Goal: Transaction & Acquisition: Purchase product/service

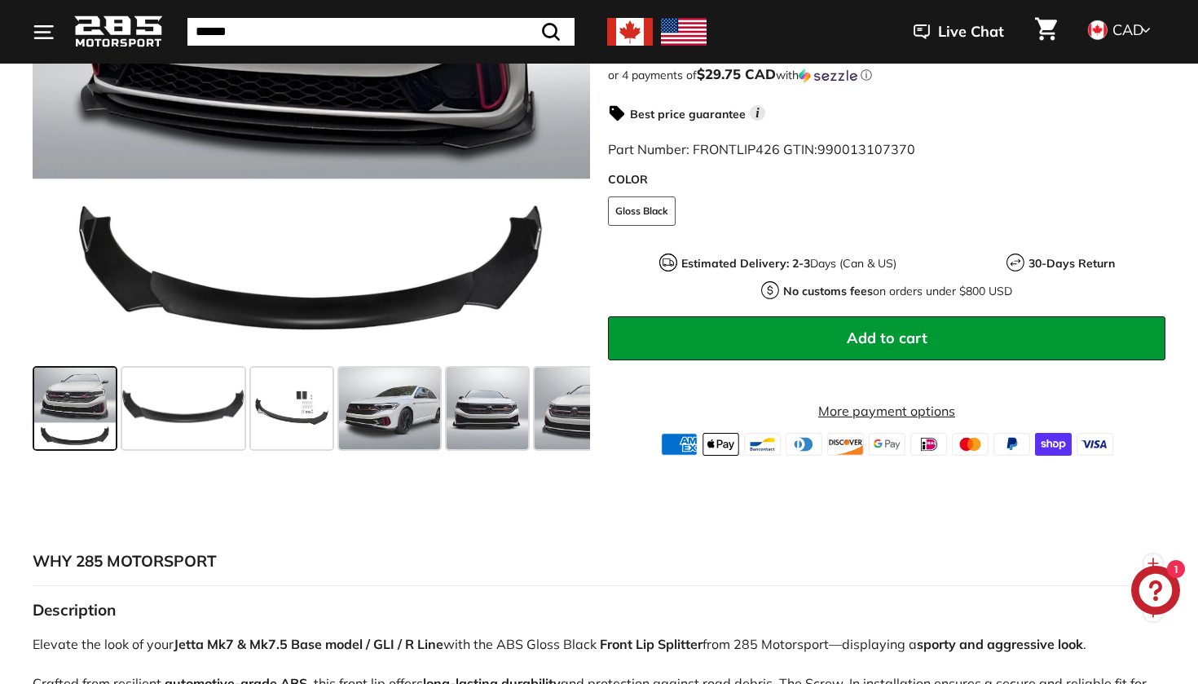
scroll to position [522, 0]
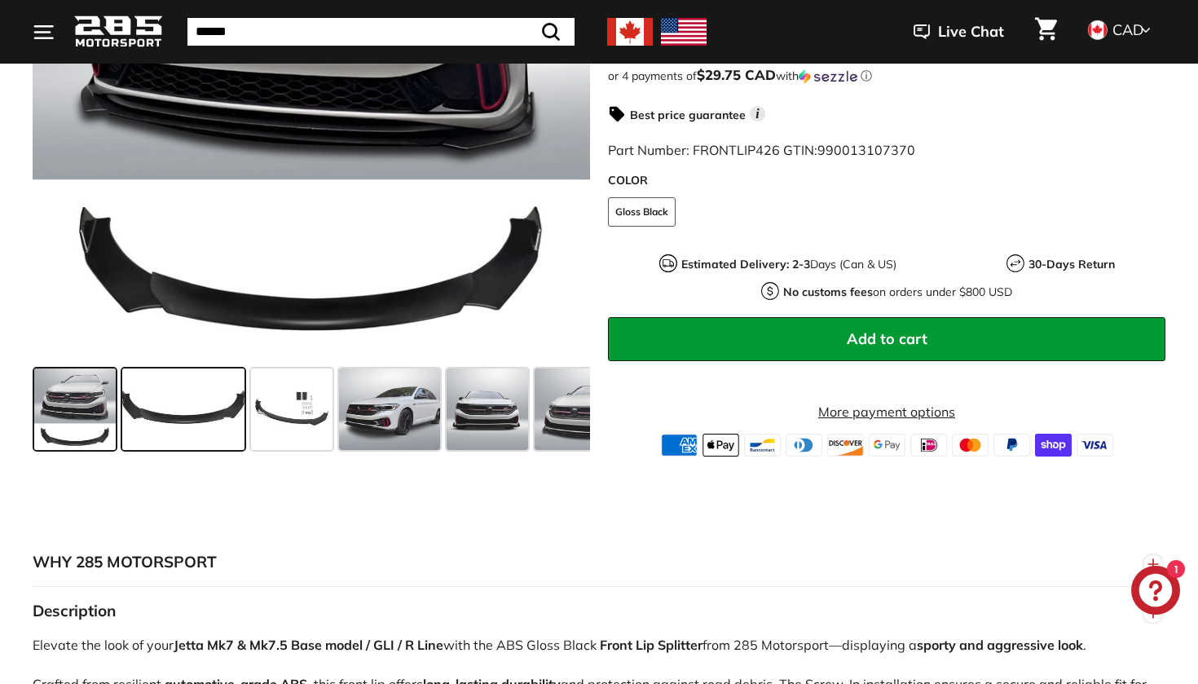
click at [193, 423] on span at bounding box center [183, 408] width 122 height 81
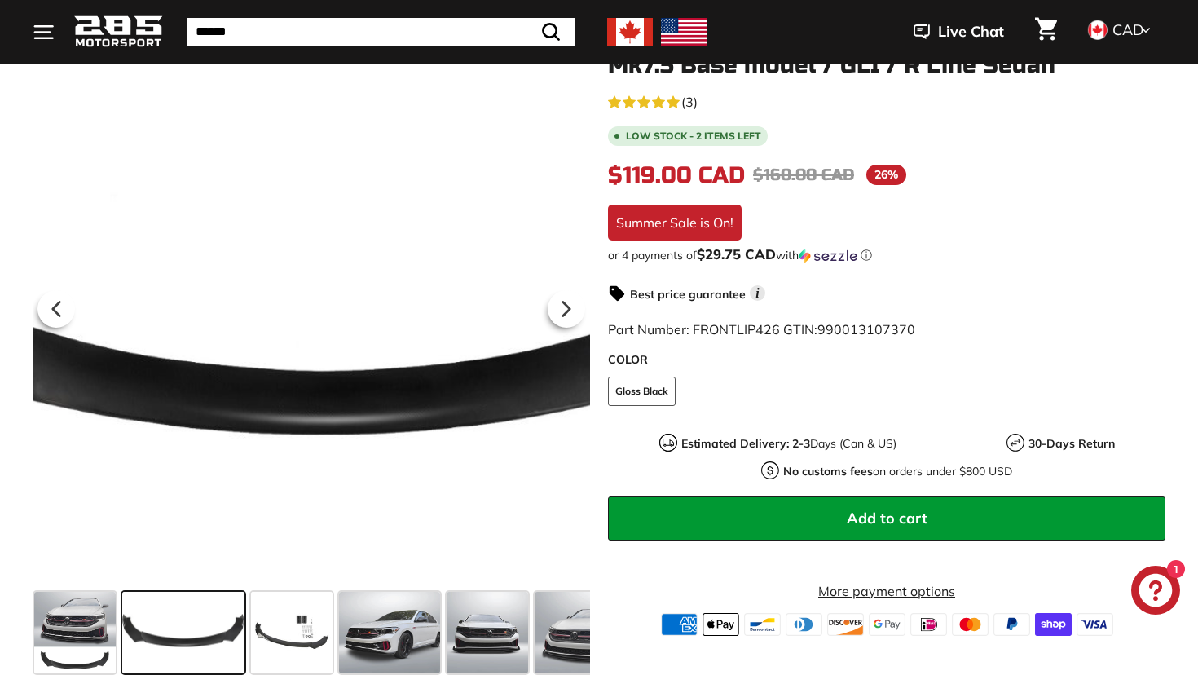
scroll to position [300, 0]
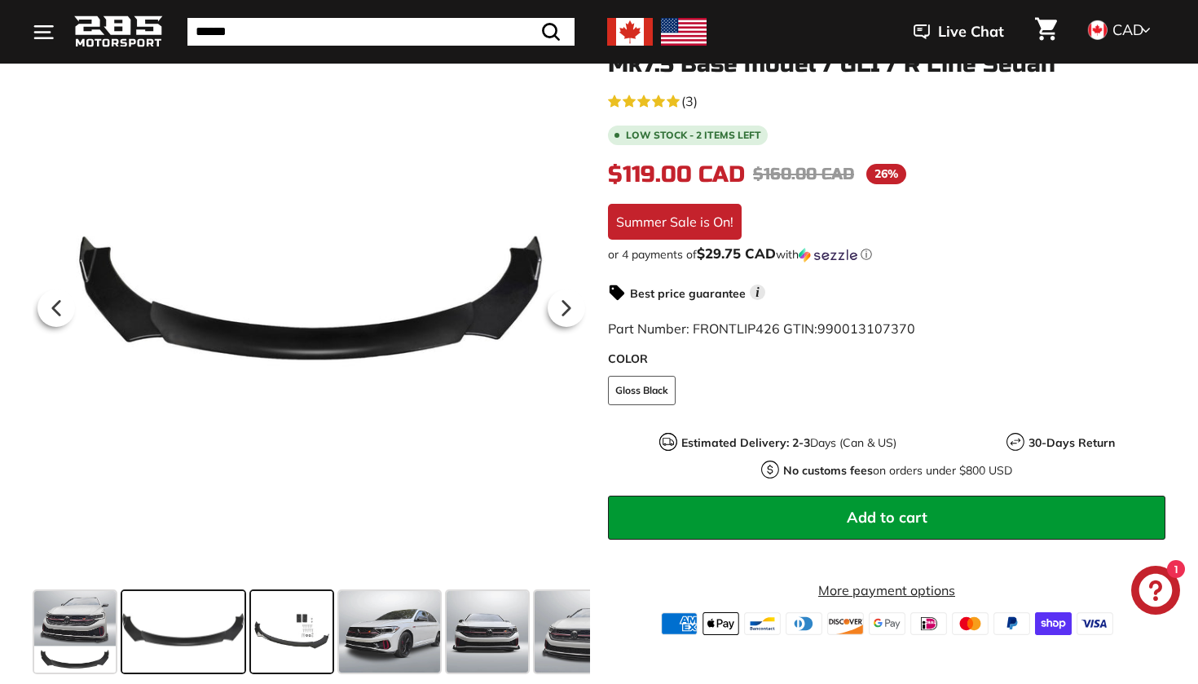
click at [320, 620] on span at bounding box center [291, 631] width 81 height 81
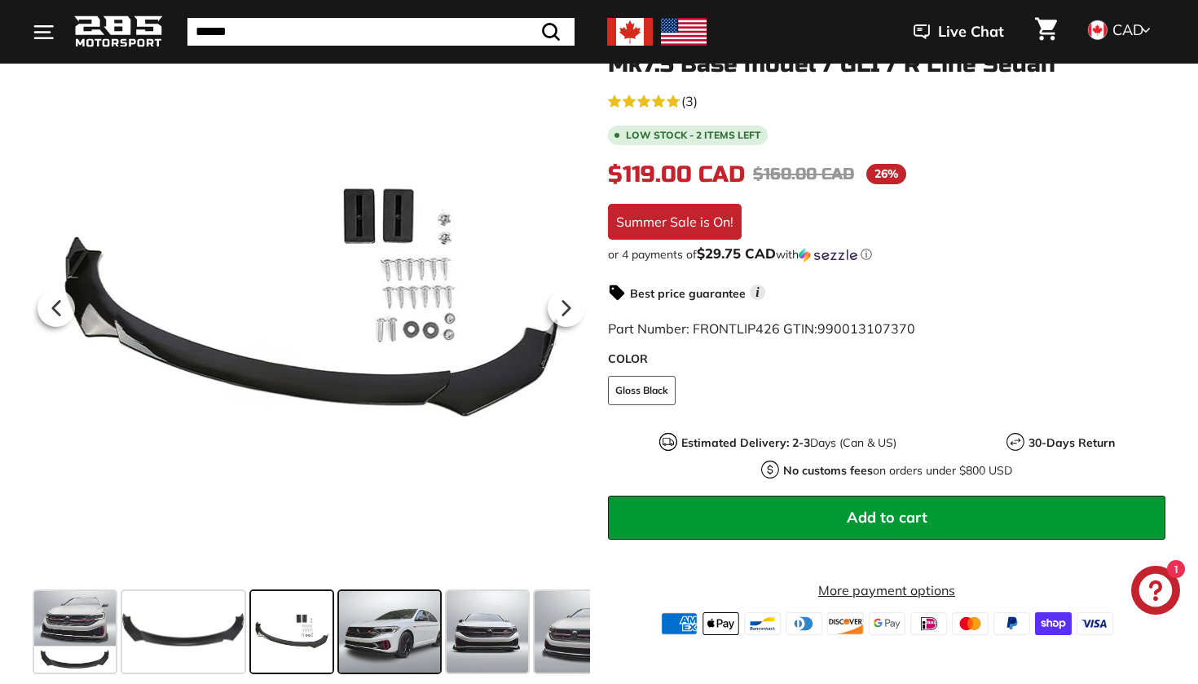
click at [363, 621] on span at bounding box center [389, 631] width 101 height 81
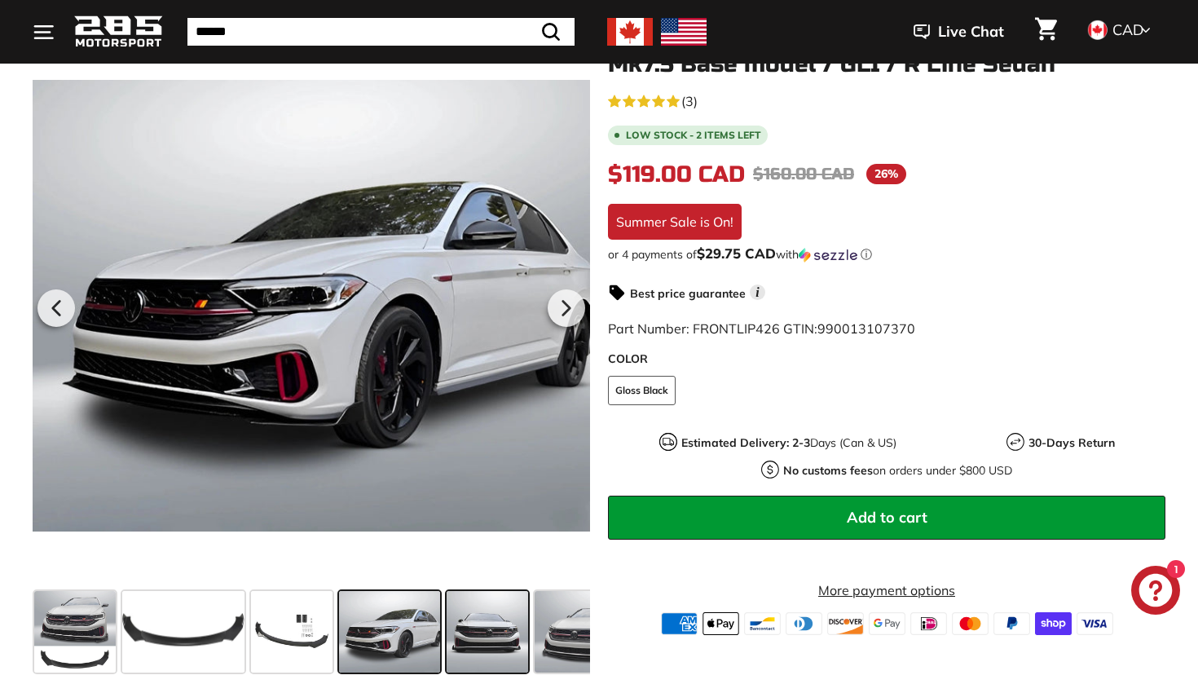
click at [488, 632] on span at bounding box center [487, 631] width 81 height 81
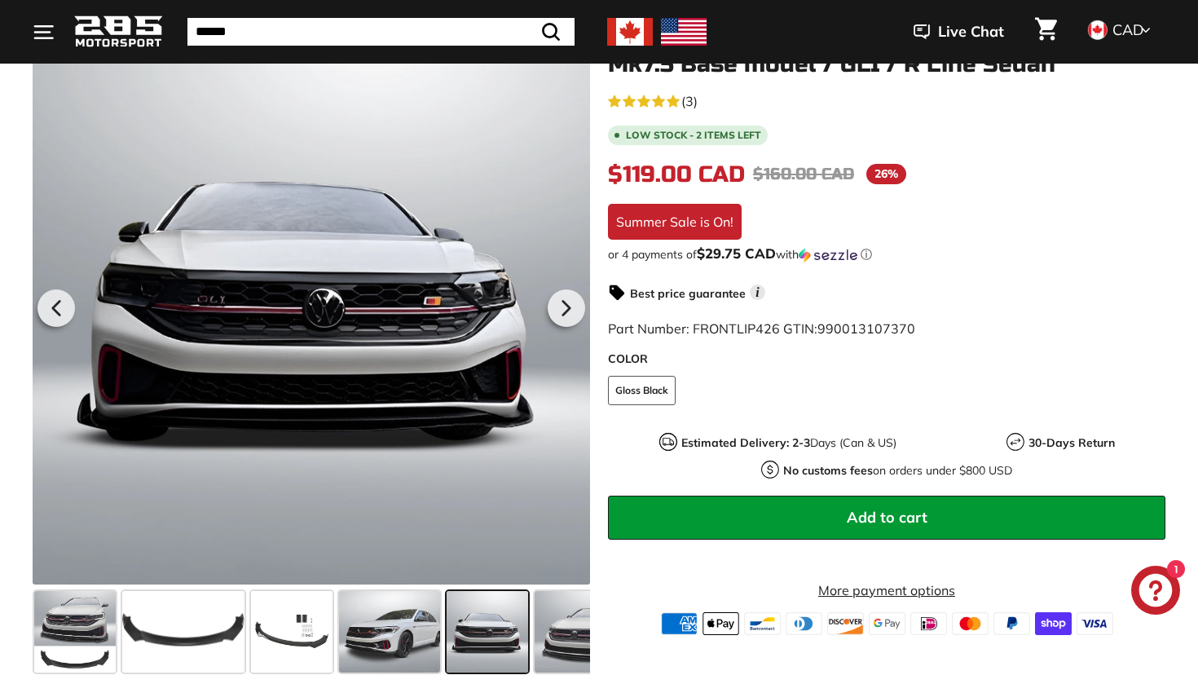
click at [527, 635] on span at bounding box center [487, 631] width 81 height 81
click at [542, 639] on span at bounding box center [583, 631] width 97 height 81
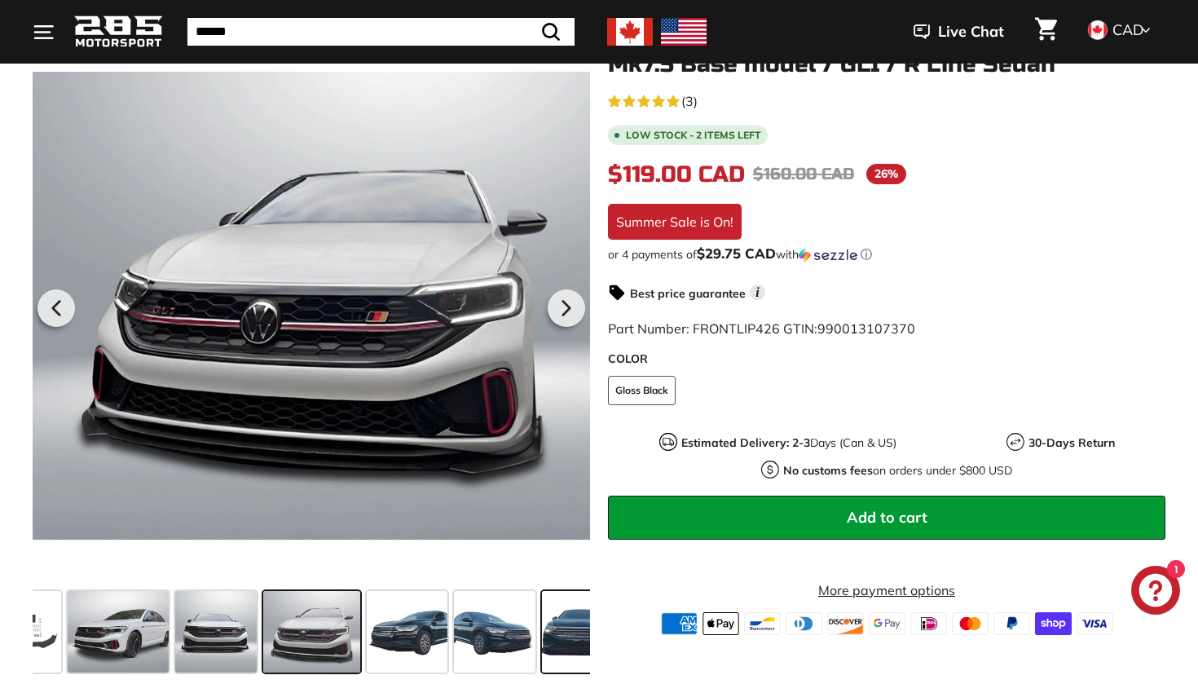
click at [566, 640] on span at bounding box center [582, 631] width 81 height 81
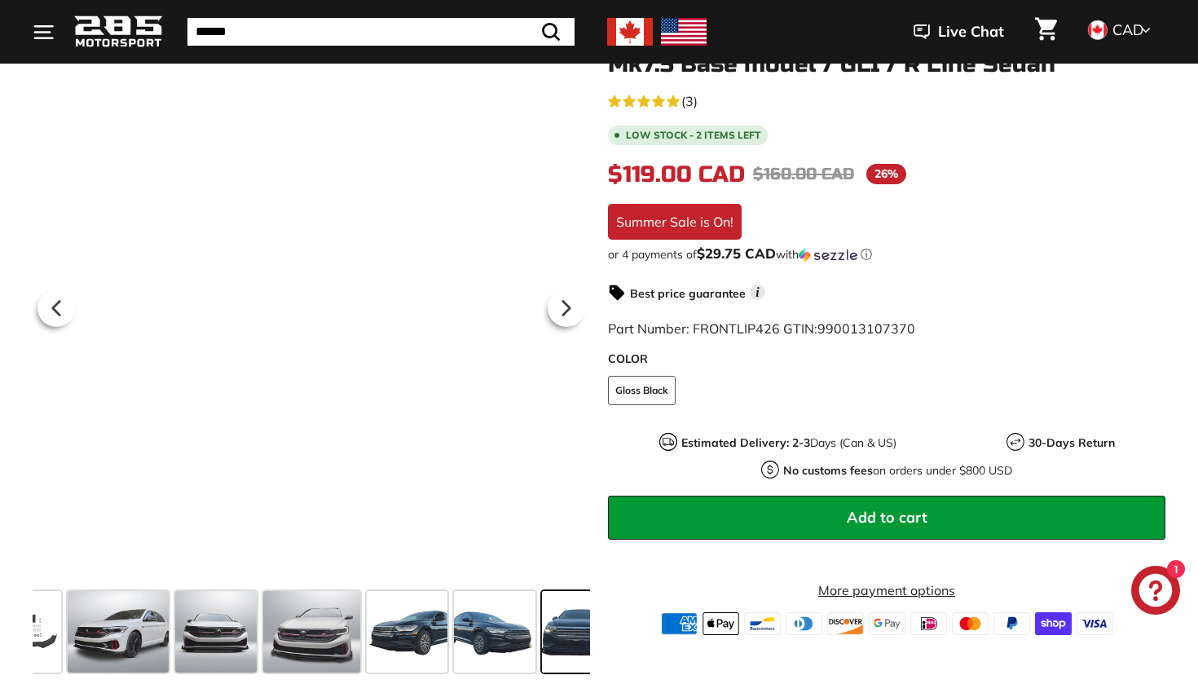
scroll to position [0, 396]
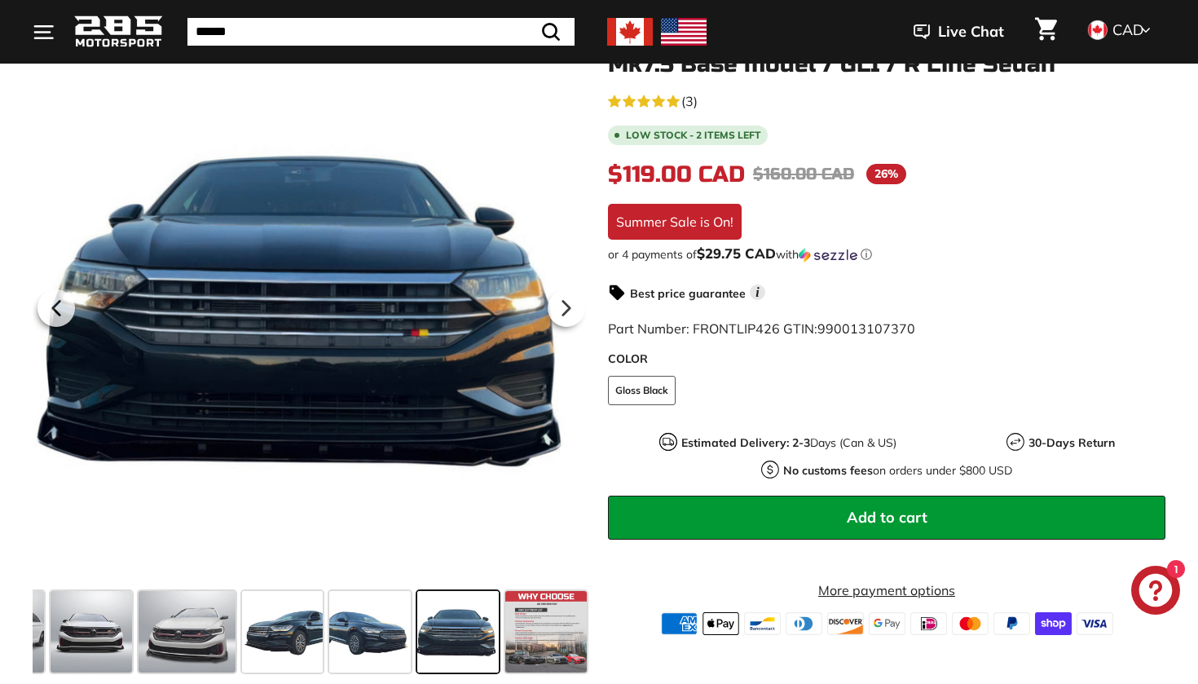
click at [477, 641] on span at bounding box center [457, 631] width 81 height 81
click at [363, 640] on span at bounding box center [369, 631] width 81 height 81
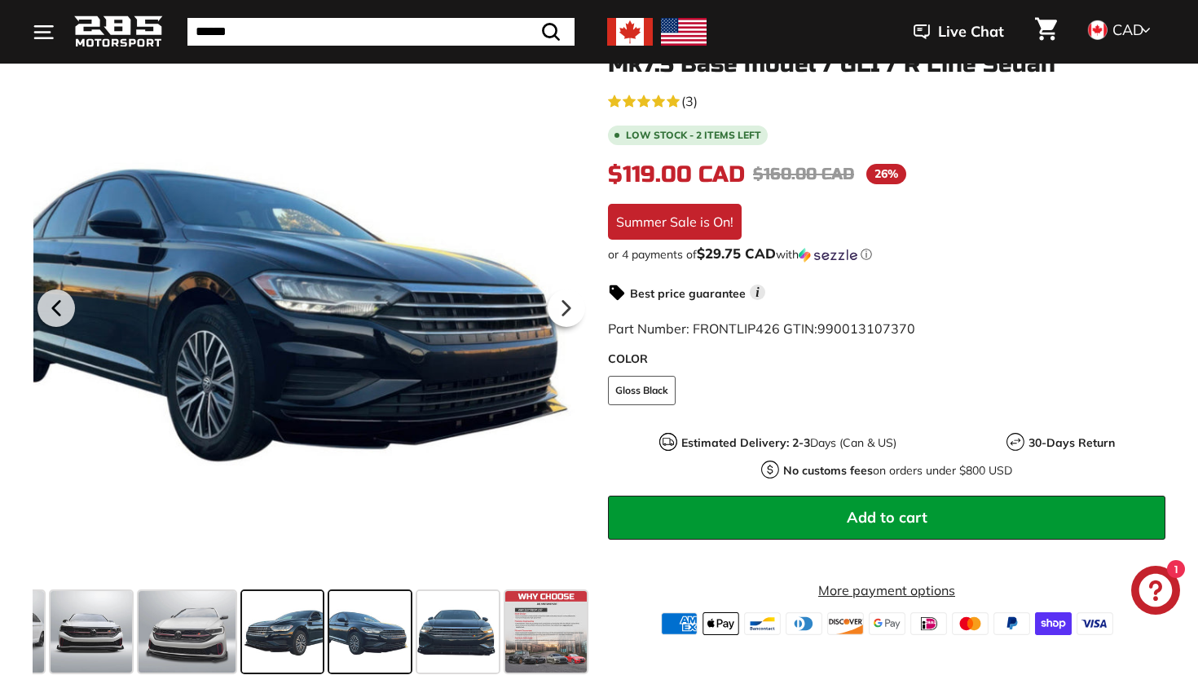
click at [308, 632] on span at bounding box center [282, 631] width 81 height 81
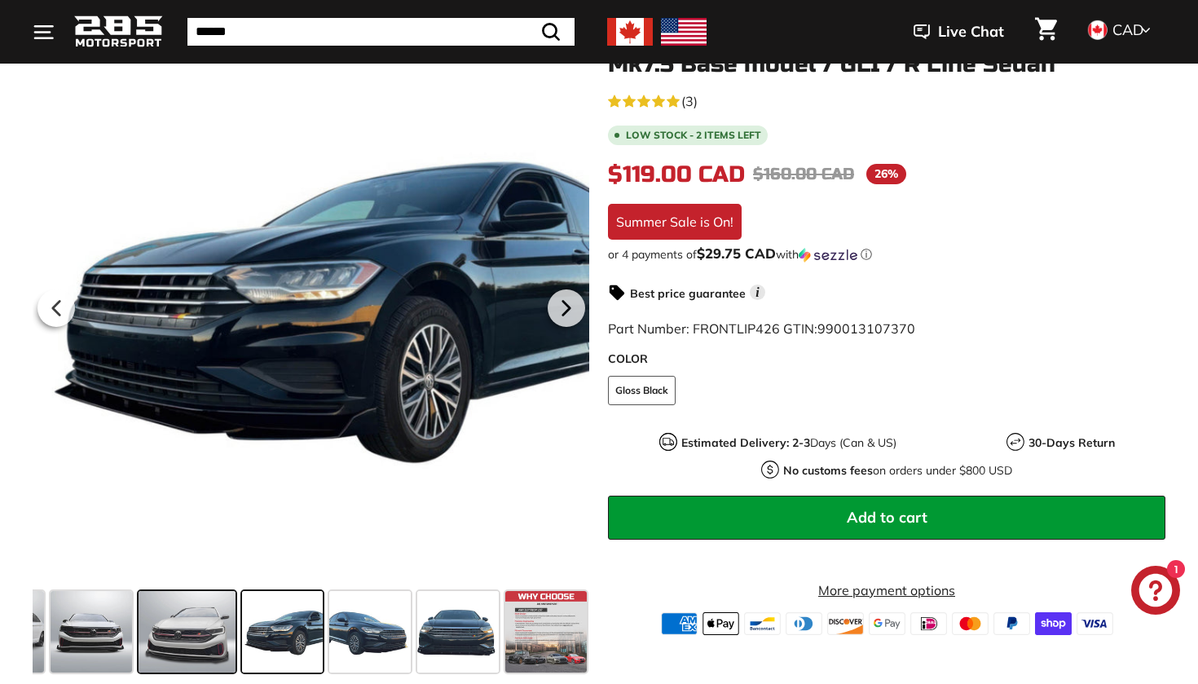
click at [237, 620] on div at bounding box center [186, 632] width 103 height 88
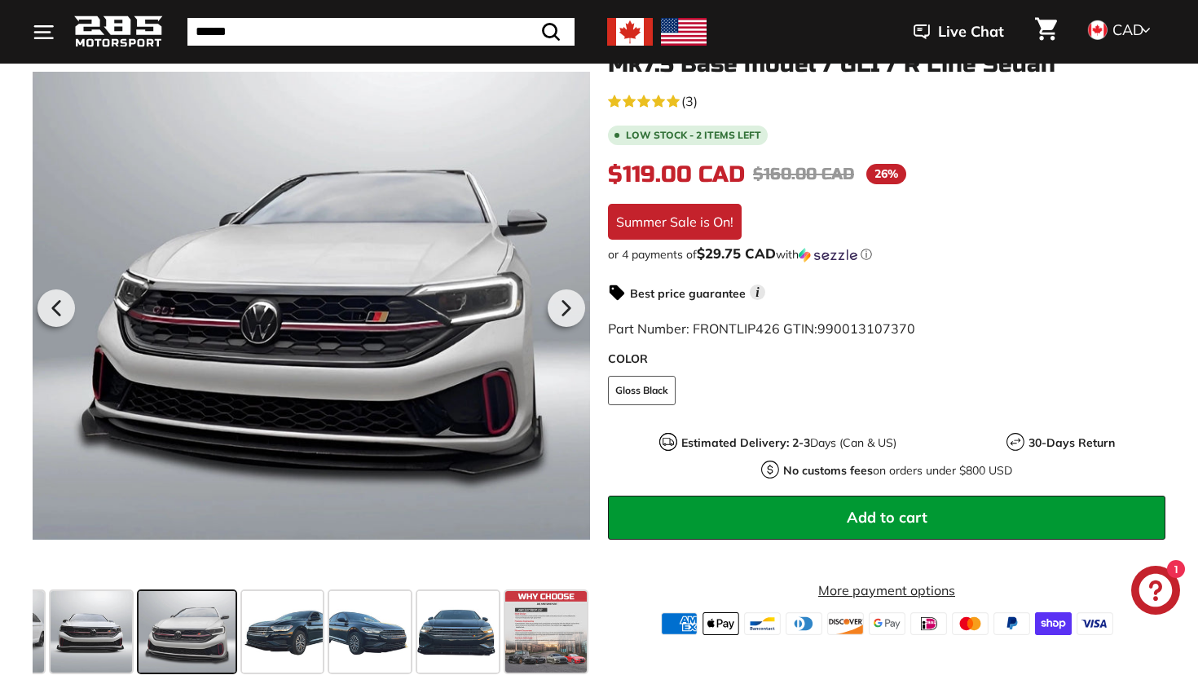
click at [183, 614] on span at bounding box center [187, 631] width 97 height 81
